Goal: Task Accomplishment & Management: Manage account settings

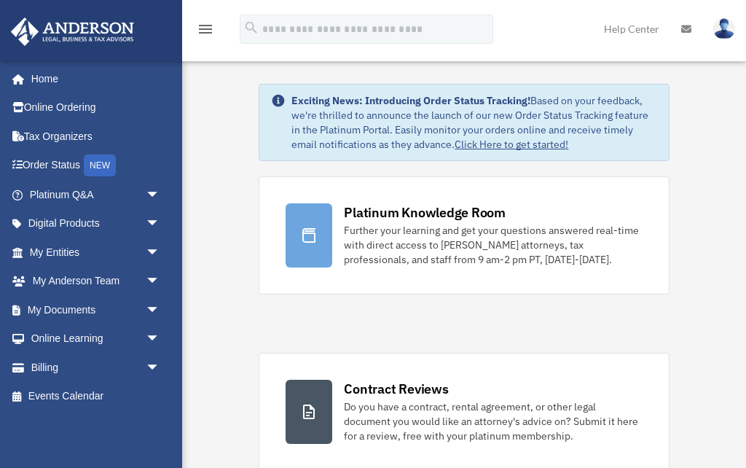
click at [155, 252] on span "arrow_drop_down" at bounding box center [160, 252] width 29 height 30
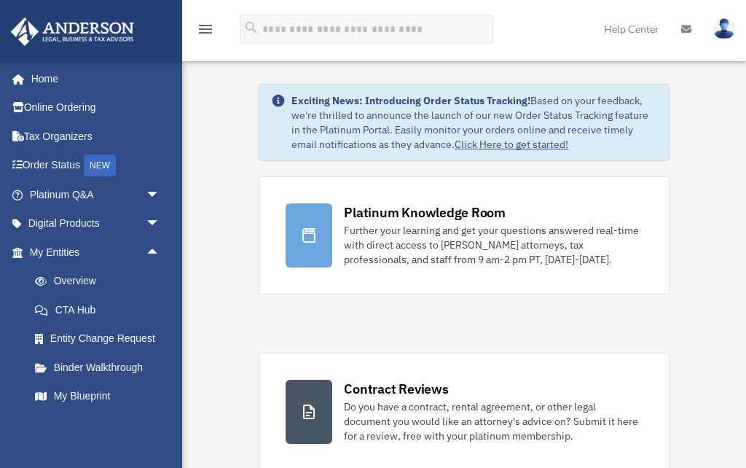
click at [87, 395] on link "My Blueprint" at bounding box center [101, 396] width 162 height 29
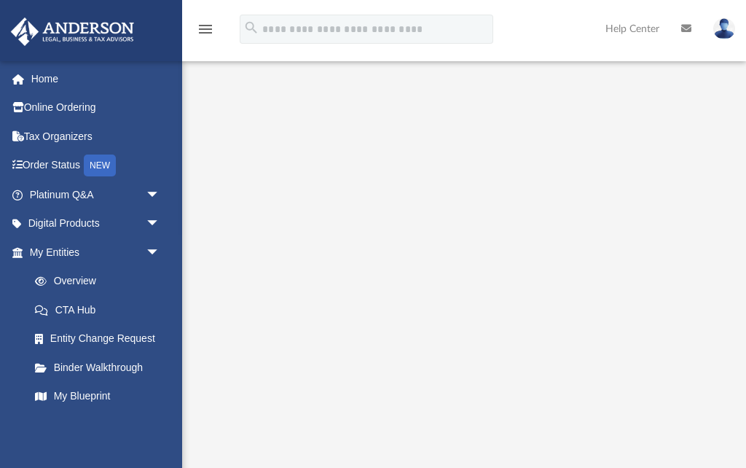
click at [82, 276] on link "Overview" at bounding box center [101, 281] width 162 height 29
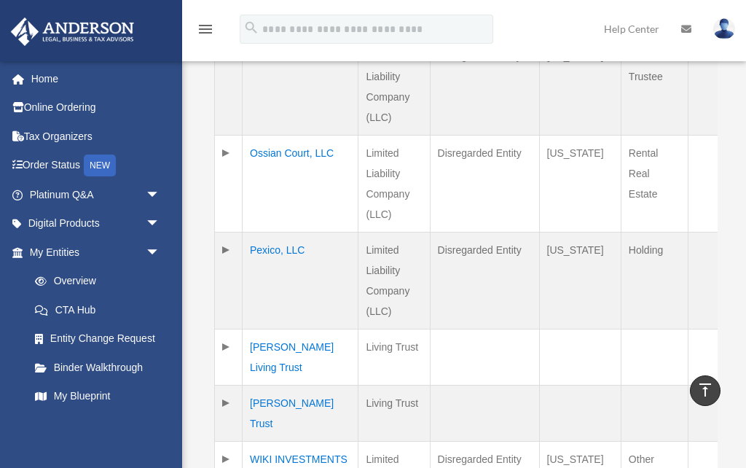
scroll to position [607, 0]
click at [289, 159] on td "Ossian Court, LLC" at bounding box center [300, 184] width 116 height 97
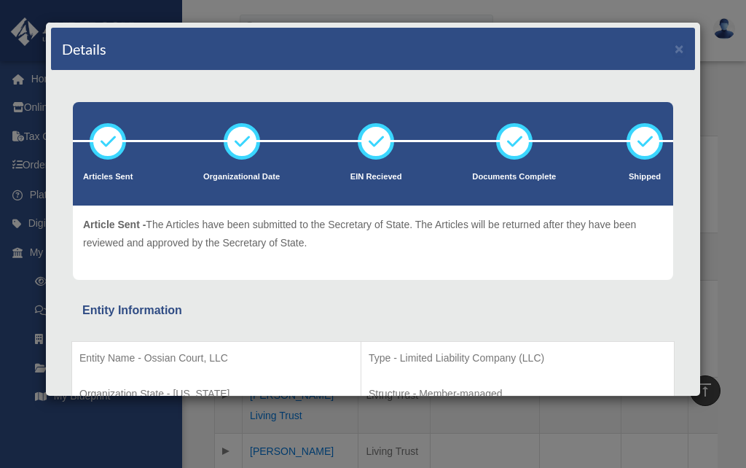
scroll to position [0, 0]
click at [682, 47] on button "×" at bounding box center [678, 48] width 9 height 15
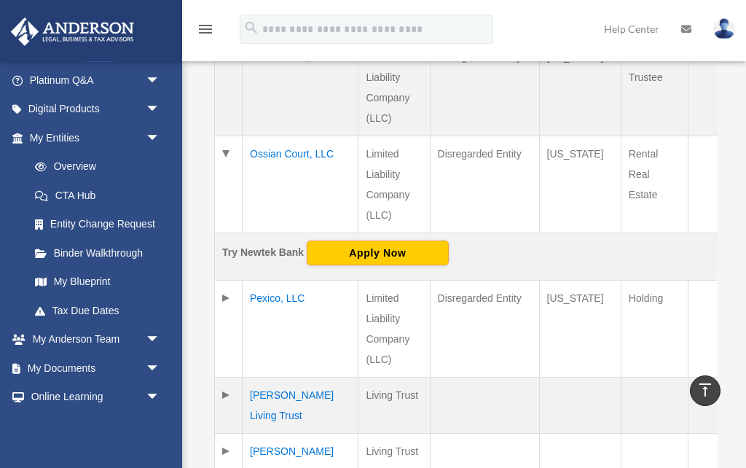
scroll to position [115, 0]
click at [92, 191] on link "CTA Hub" at bounding box center [97, 194] width 154 height 29
click at [92, 192] on link "CTA Hub" at bounding box center [97, 194] width 154 height 29
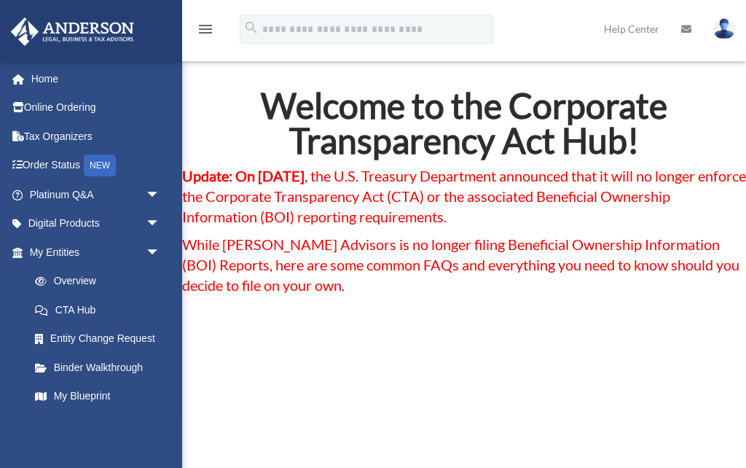
click at [92, 382] on link "My Blueprint" at bounding box center [101, 396] width 162 height 29
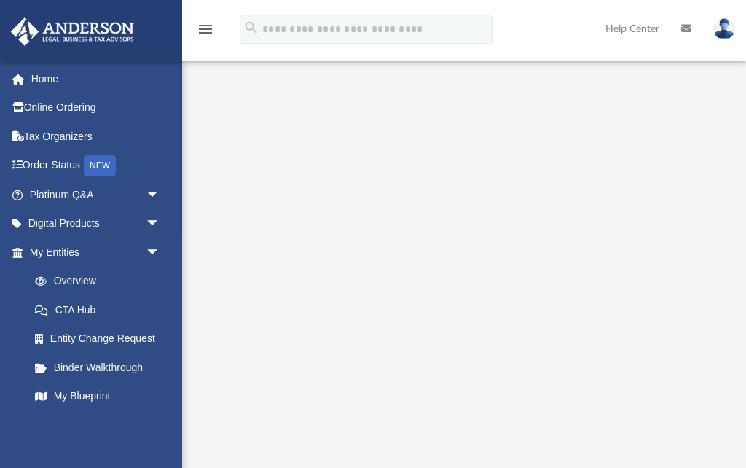
click at [71, 251] on link "My Entities arrow_drop_down" at bounding box center [96, 251] width 172 height 29
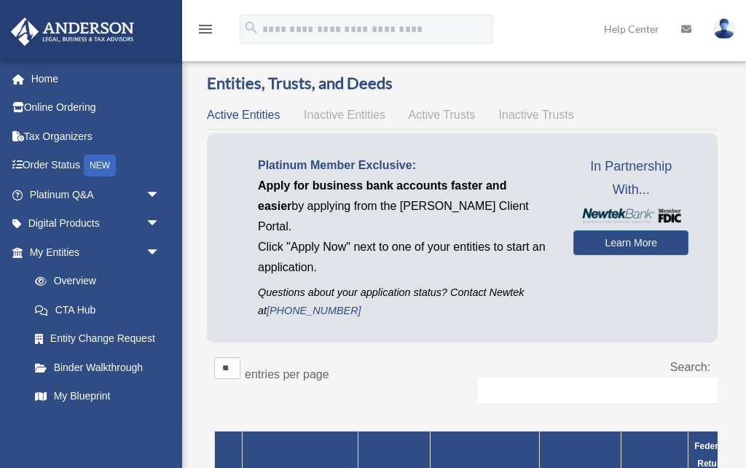
click at [726, 31] on img at bounding box center [724, 28] width 22 height 21
click at [477, 130] on link "Logout" at bounding box center [487, 127] width 146 height 30
